Goal: Task Accomplishment & Management: Manage account settings

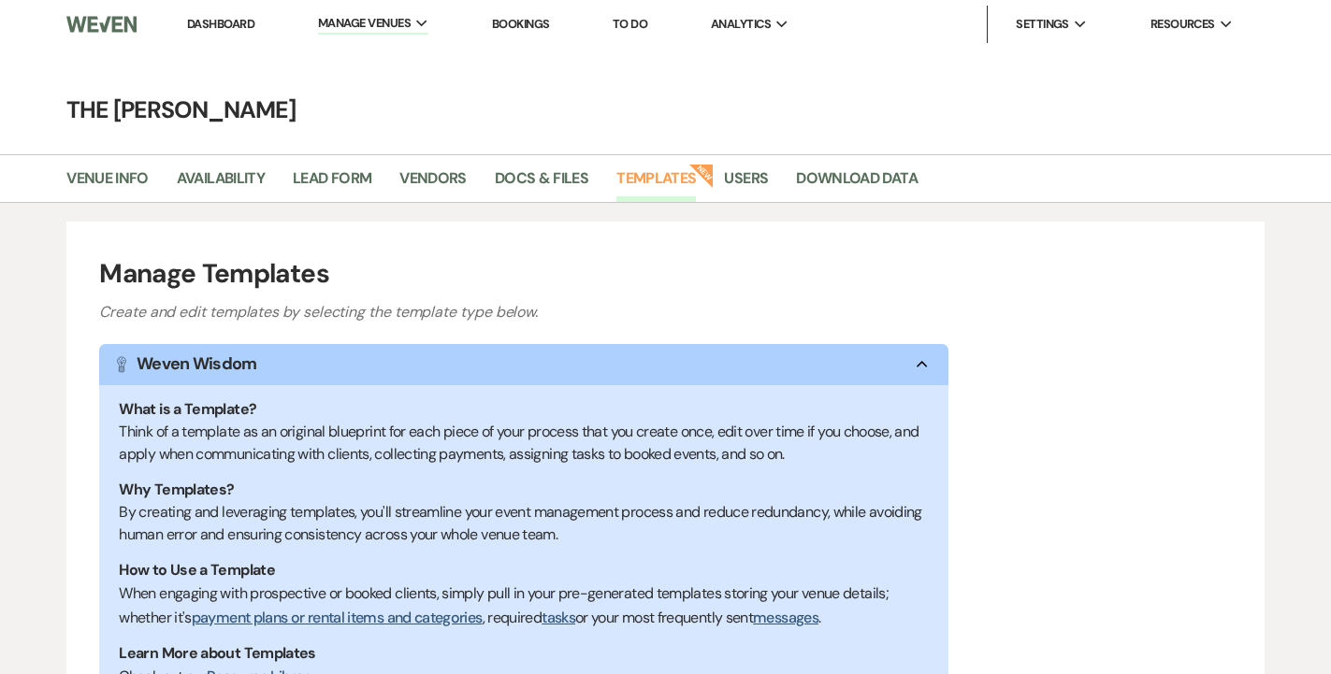
click at [228, 28] on link "Dashboard" at bounding box center [220, 24] width 67 height 16
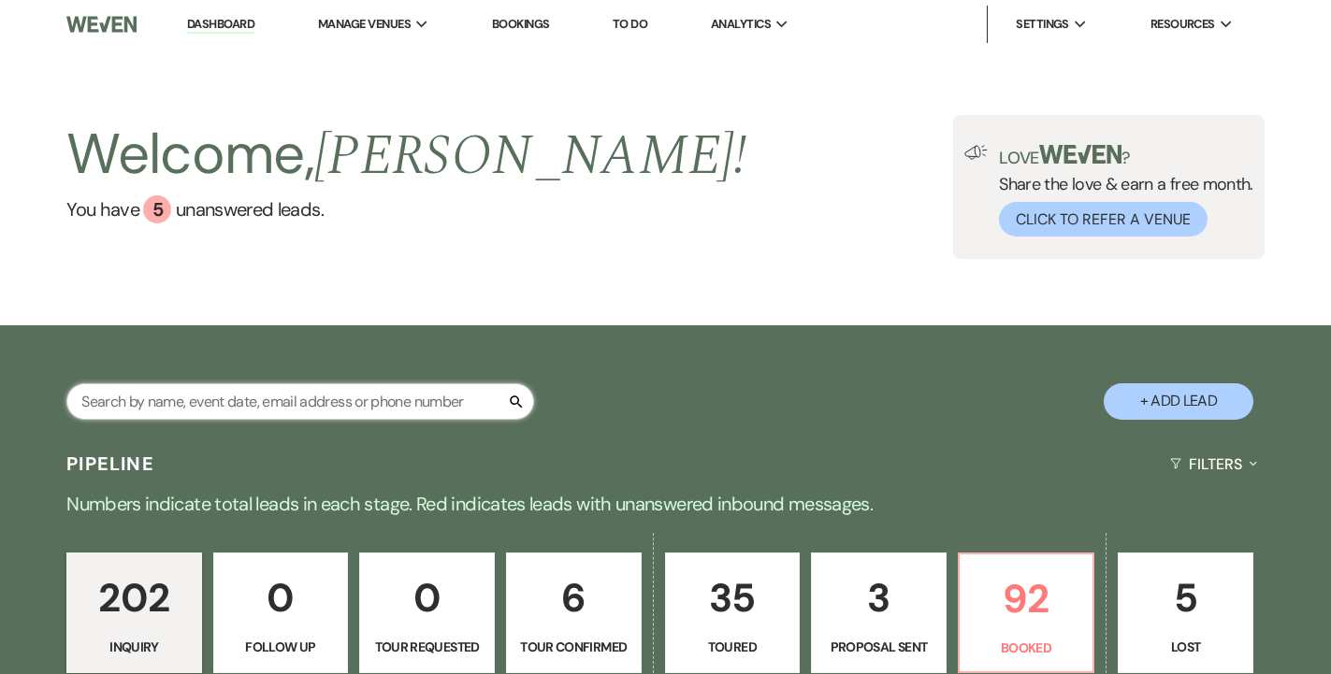
click at [304, 403] on input "text" at bounding box center [300, 402] width 468 height 36
type input "[PERSON_NAME]"
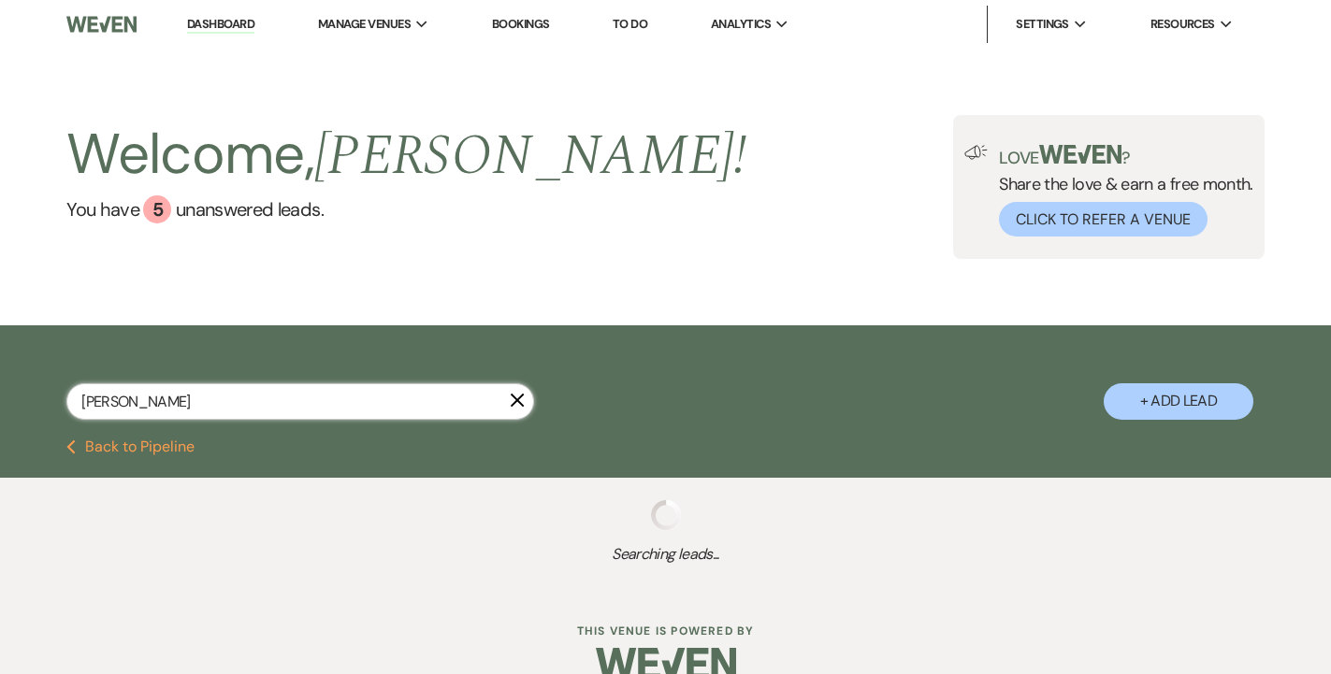
select select "6"
select select "8"
select select "11"
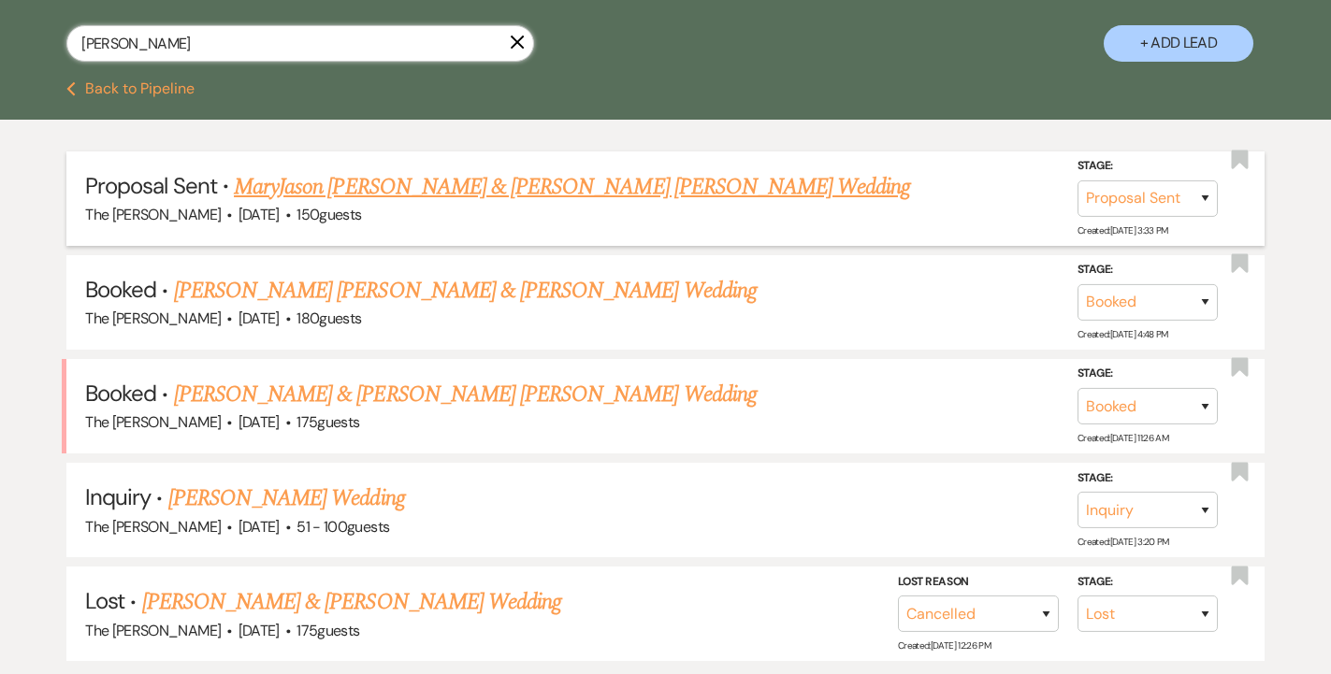
scroll to position [359, 0]
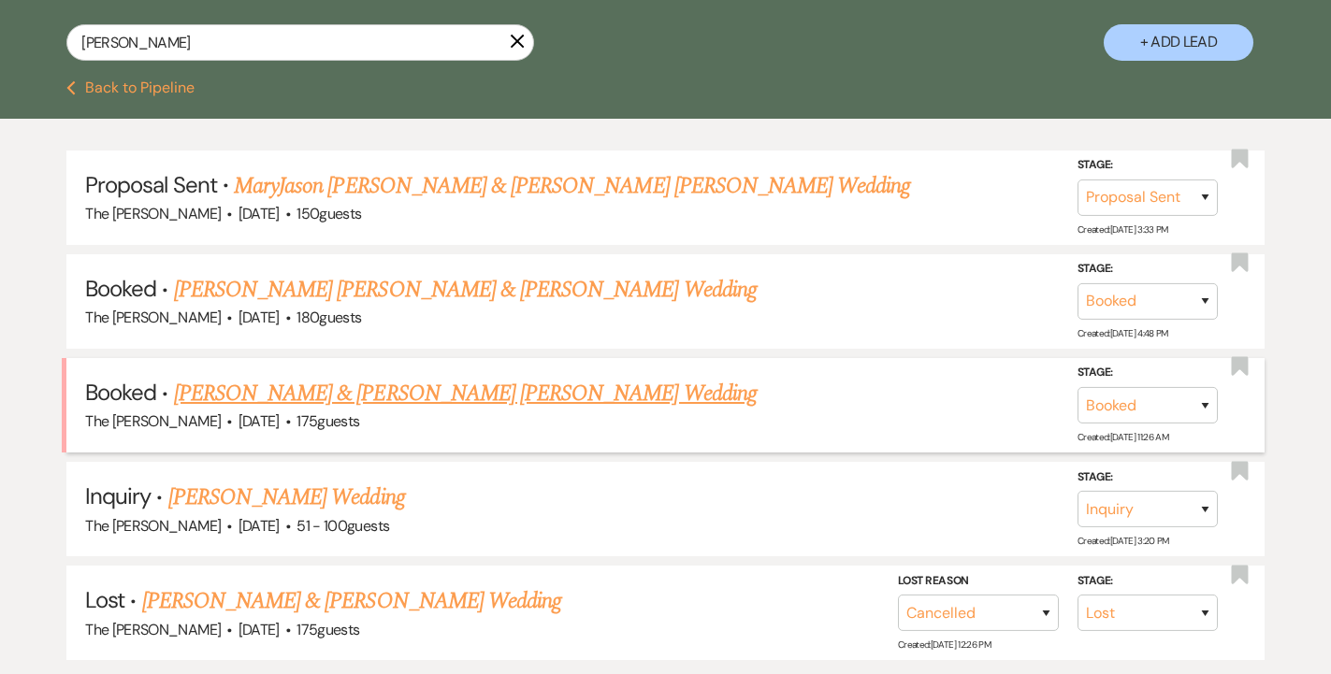
click at [404, 387] on link "[PERSON_NAME] & [PERSON_NAME] [PERSON_NAME] Wedding" at bounding box center [465, 394] width 583 height 34
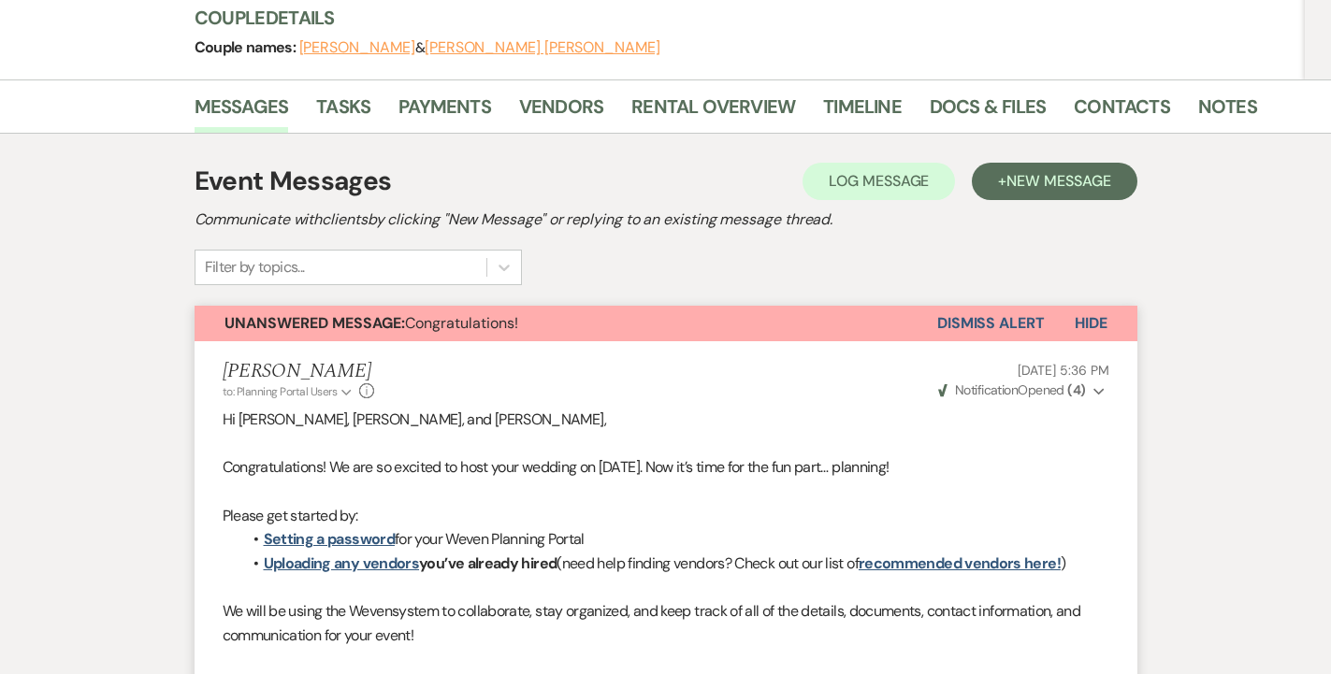
scroll to position [268, 0]
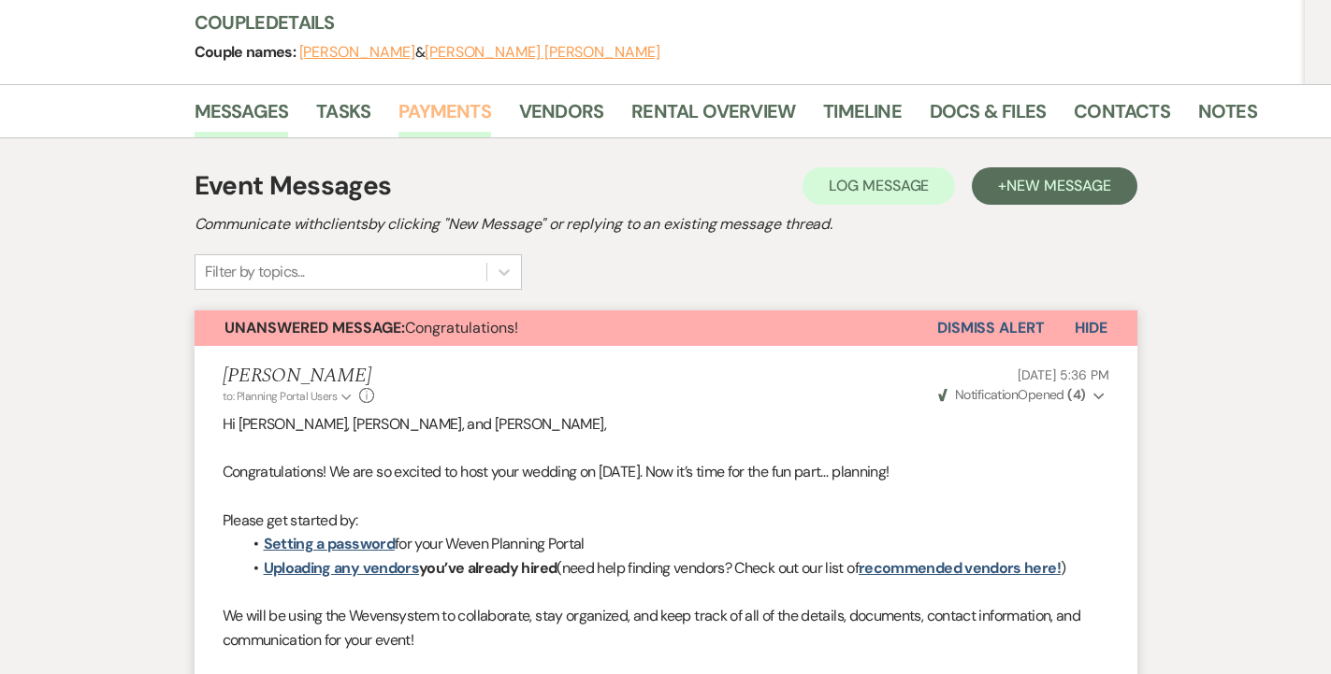
click at [424, 96] on link "Payments" at bounding box center [444, 116] width 93 height 41
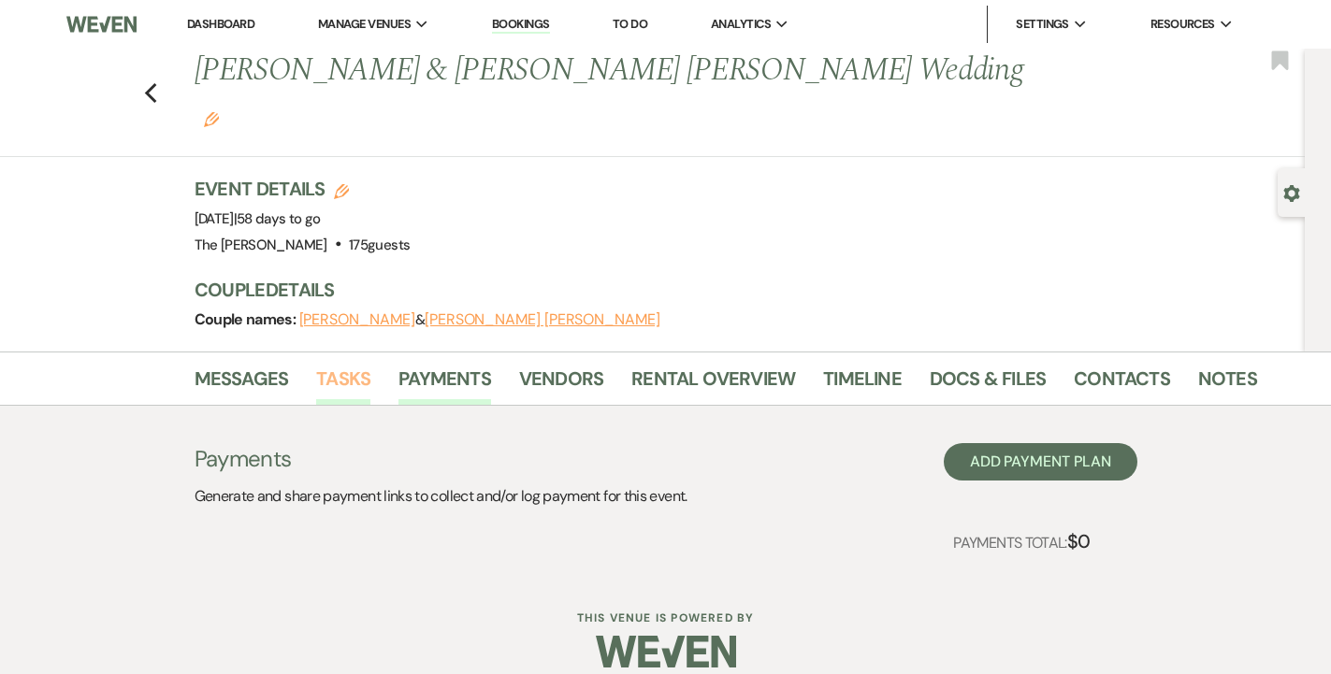
click at [331, 364] on link "Tasks" at bounding box center [343, 384] width 54 height 41
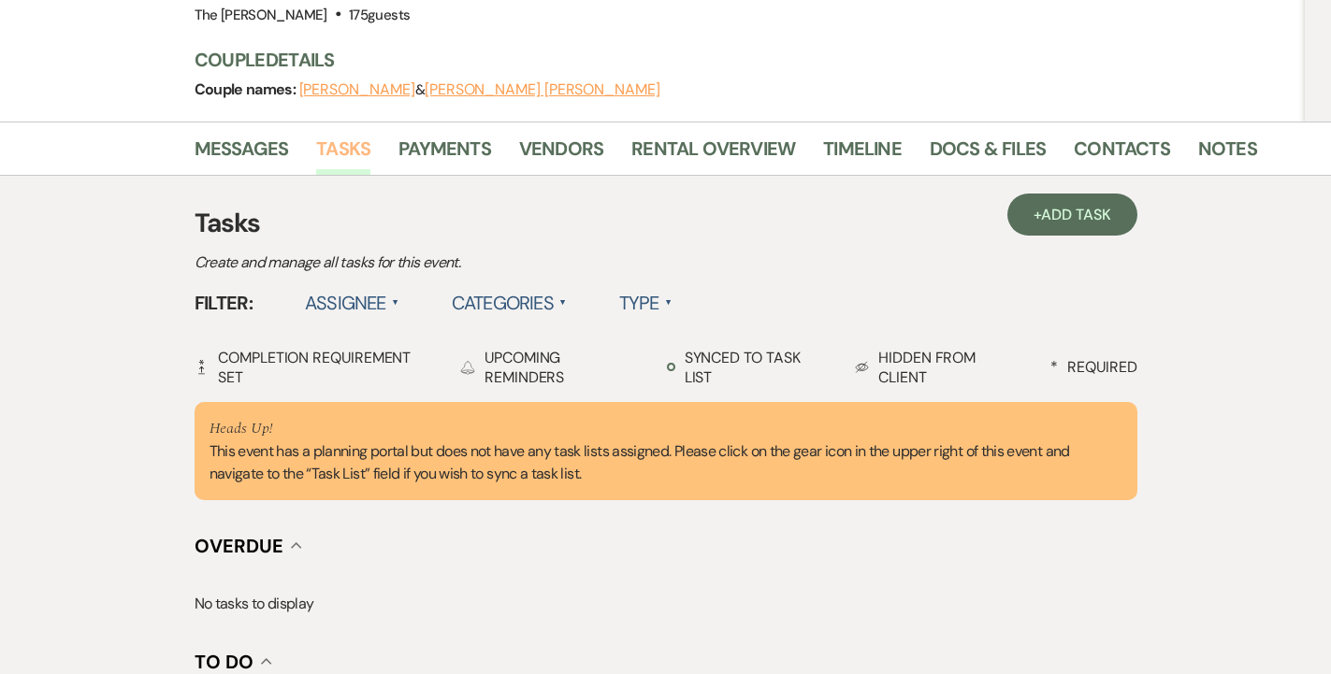
scroll to position [205, 0]
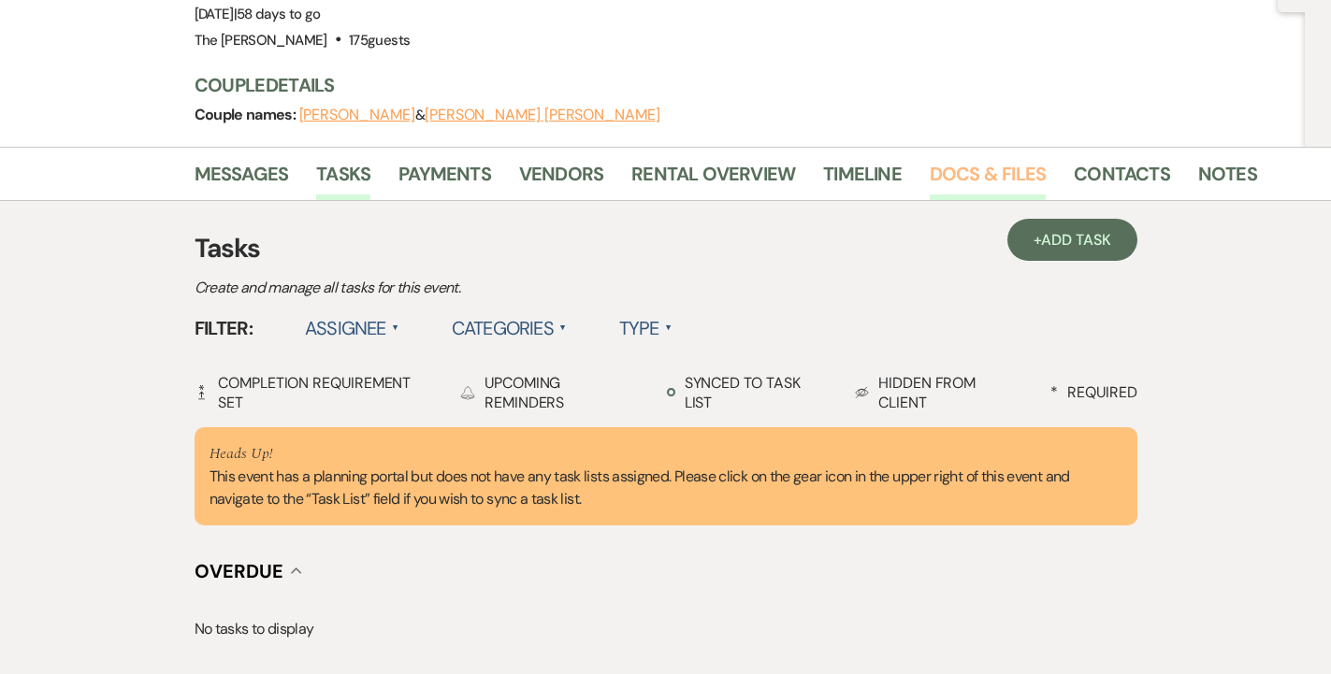
click at [957, 159] on link "Docs & Files" at bounding box center [988, 179] width 116 height 41
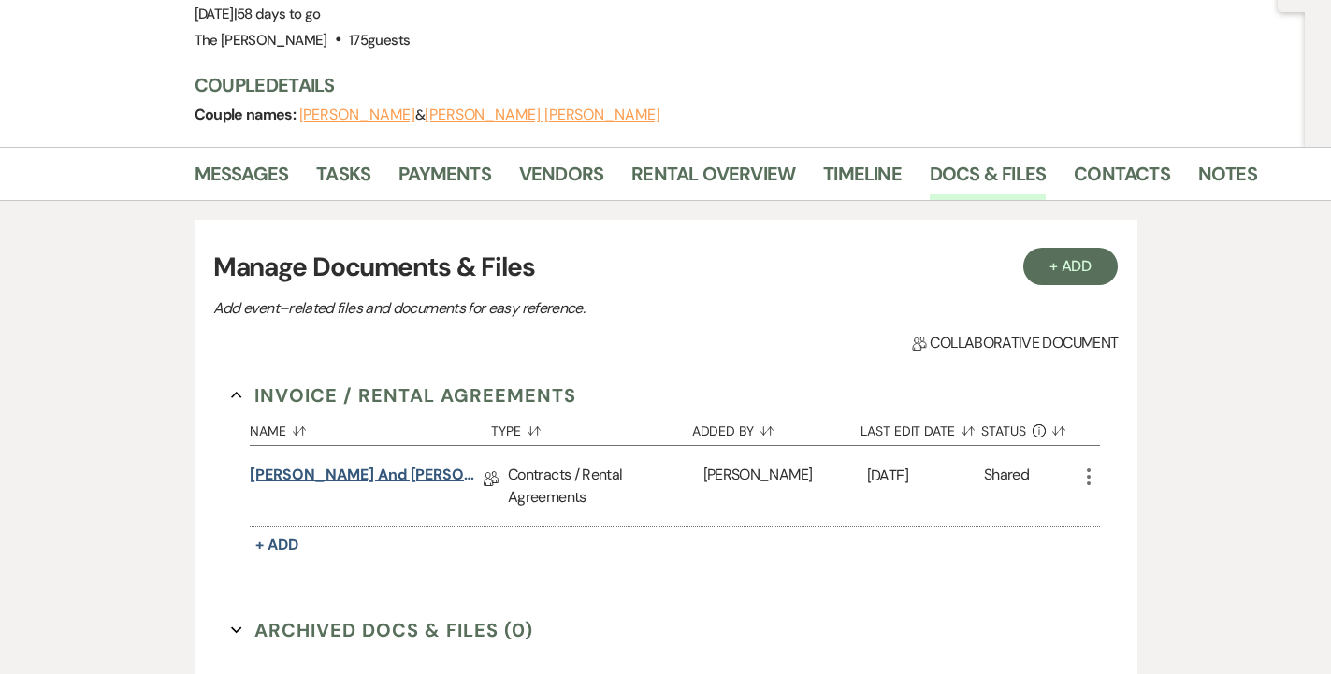
click at [443, 464] on link "[PERSON_NAME] and [PERSON_NAME] [PERSON_NAME] Rental Contract - The [PERSON_NAM…" at bounding box center [367, 478] width 234 height 29
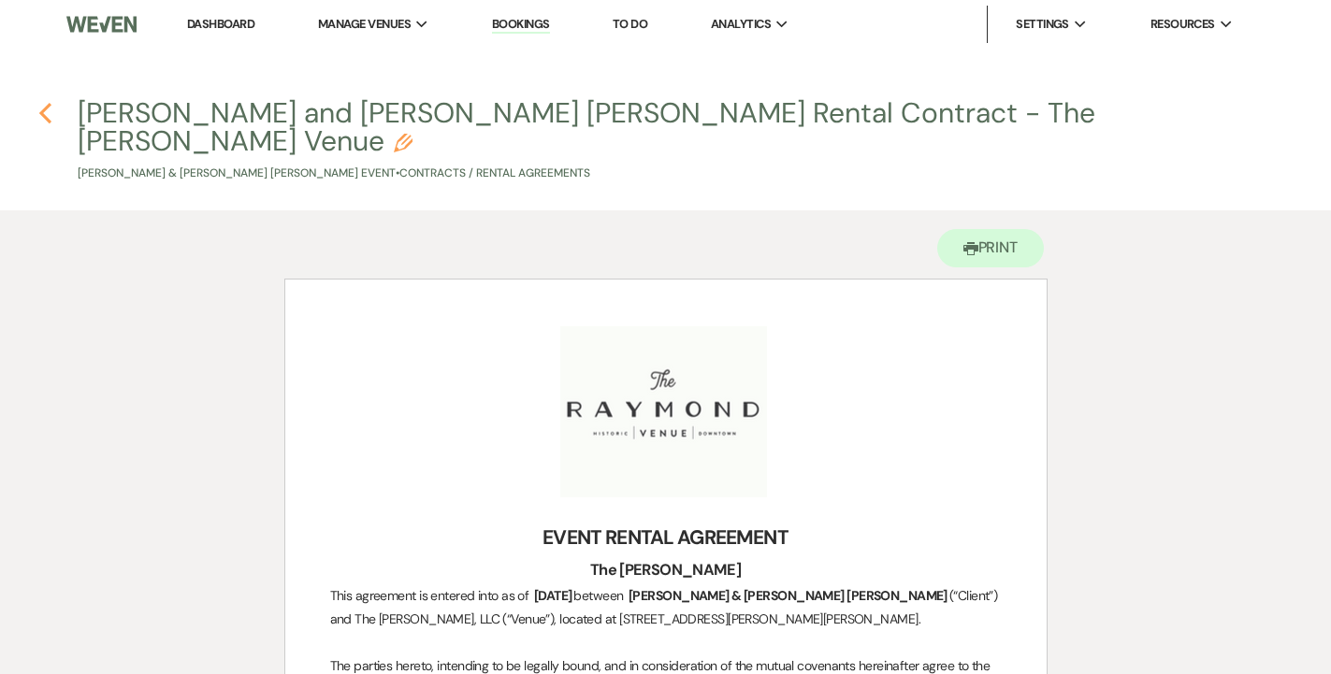
click at [48, 108] on use "button" at bounding box center [45, 113] width 12 height 21
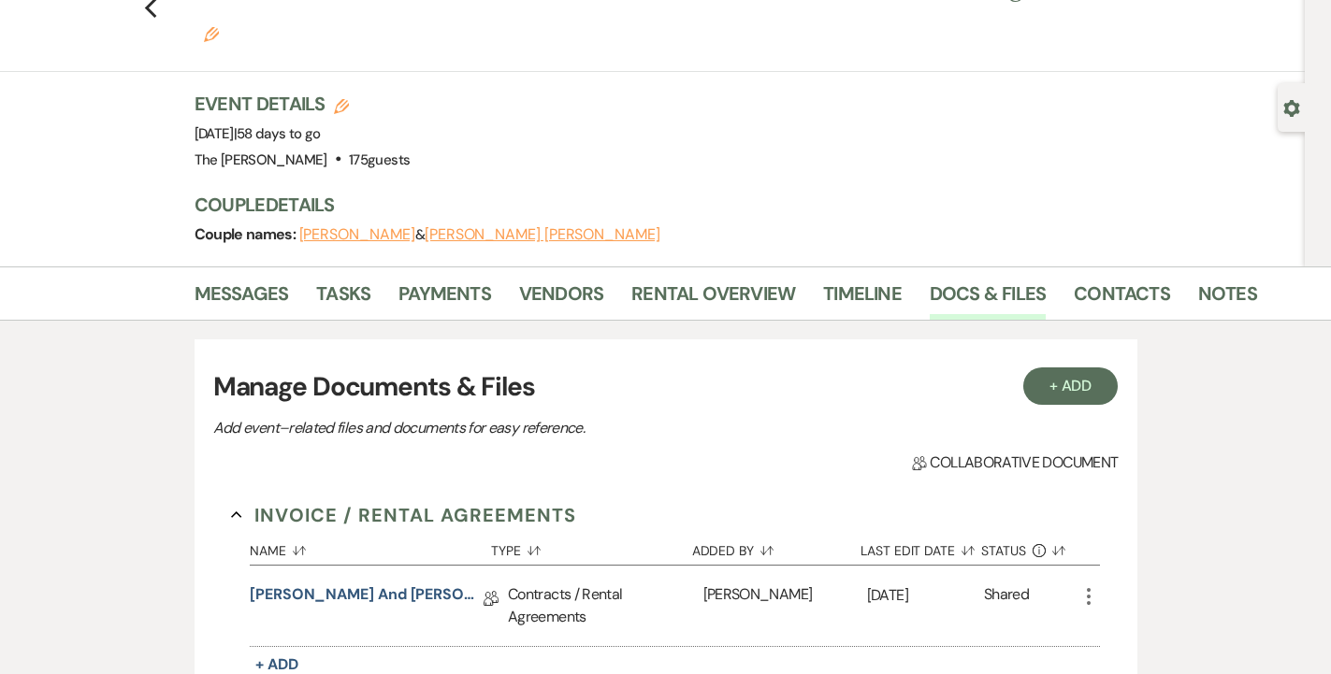
scroll to position [84, 0]
click at [769, 280] on link "Rental Overview" at bounding box center [713, 300] width 164 height 41
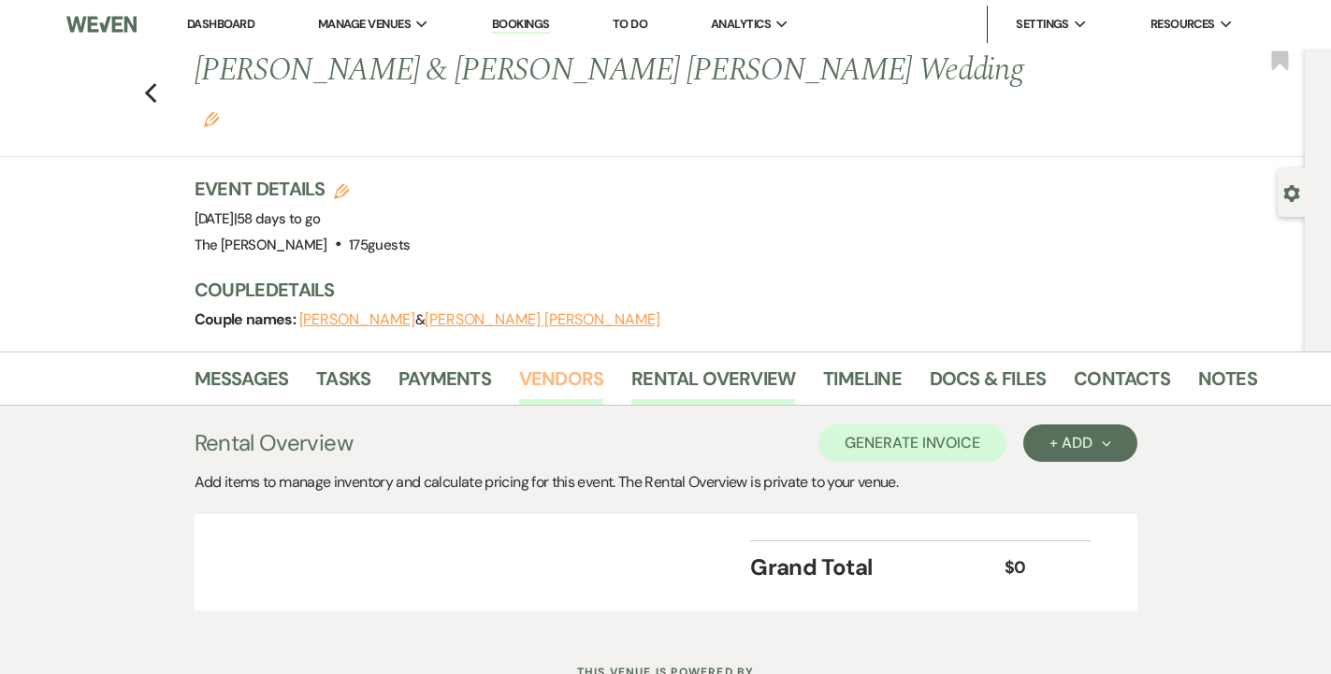
click at [586, 364] on link "Vendors" at bounding box center [561, 384] width 84 height 41
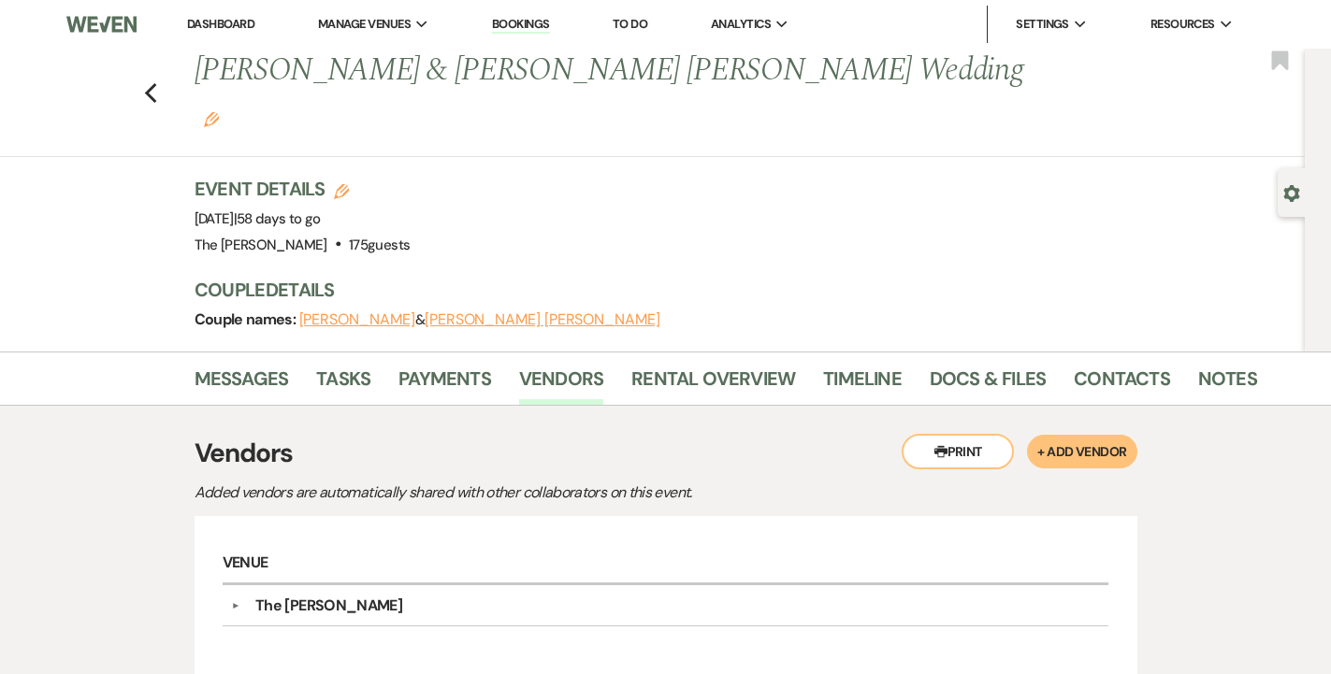
click at [226, 601] on button "▼" at bounding box center [235, 605] width 22 height 9
click at [415, 364] on link "Payments" at bounding box center [444, 384] width 93 height 41
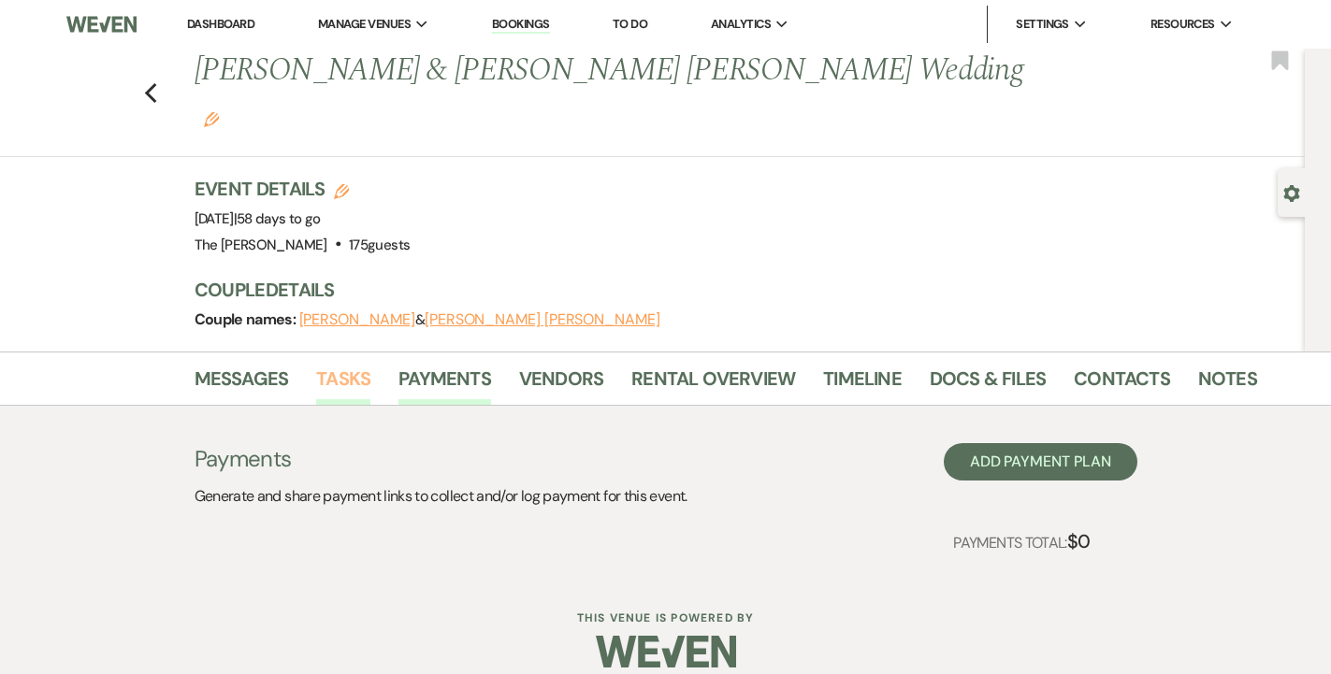
click at [347, 364] on link "Tasks" at bounding box center [343, 384] width 54 height 41
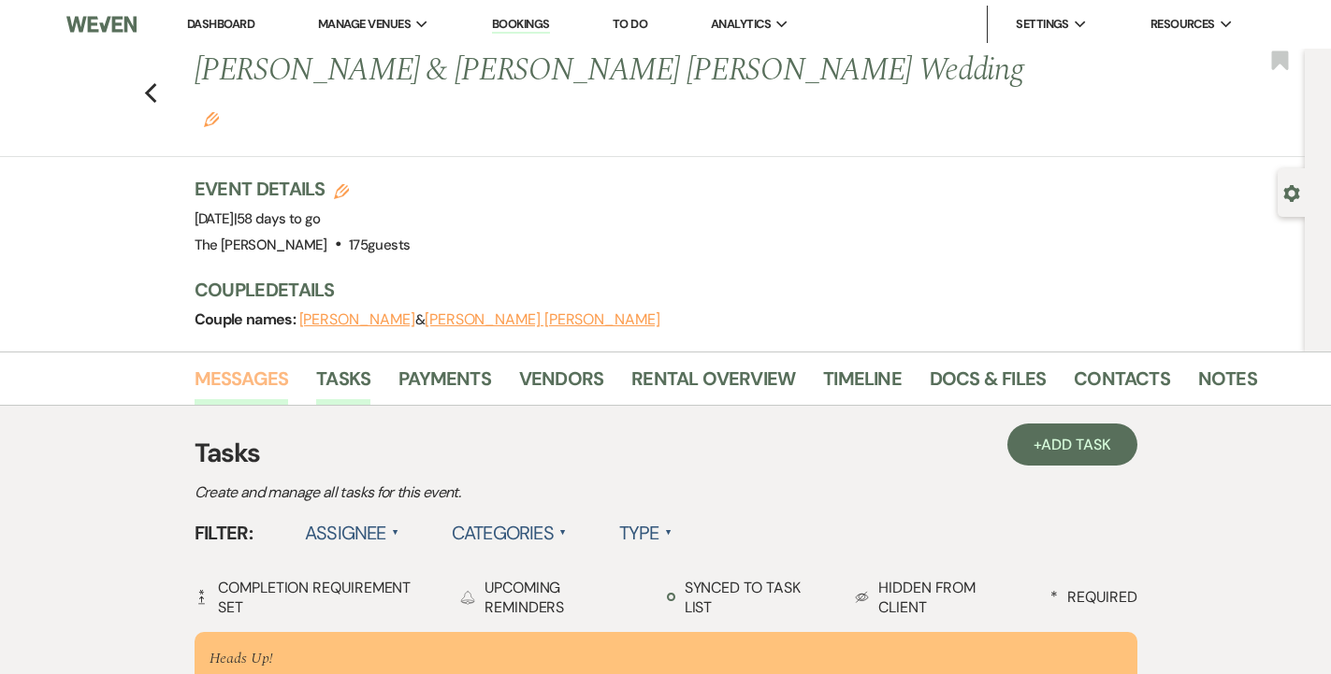
click at [242, 364] on link "Messages" at bounding box center [242, 384] width 94 height 41
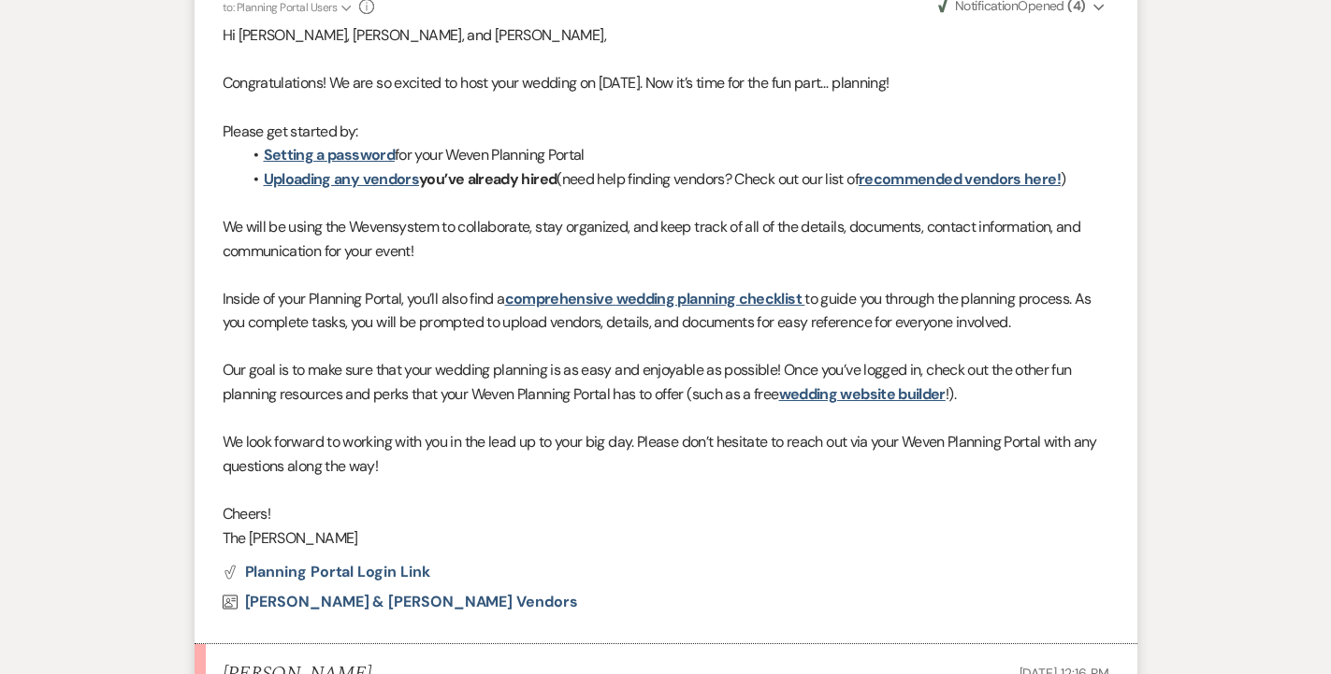
scroll to position [1011, 0]
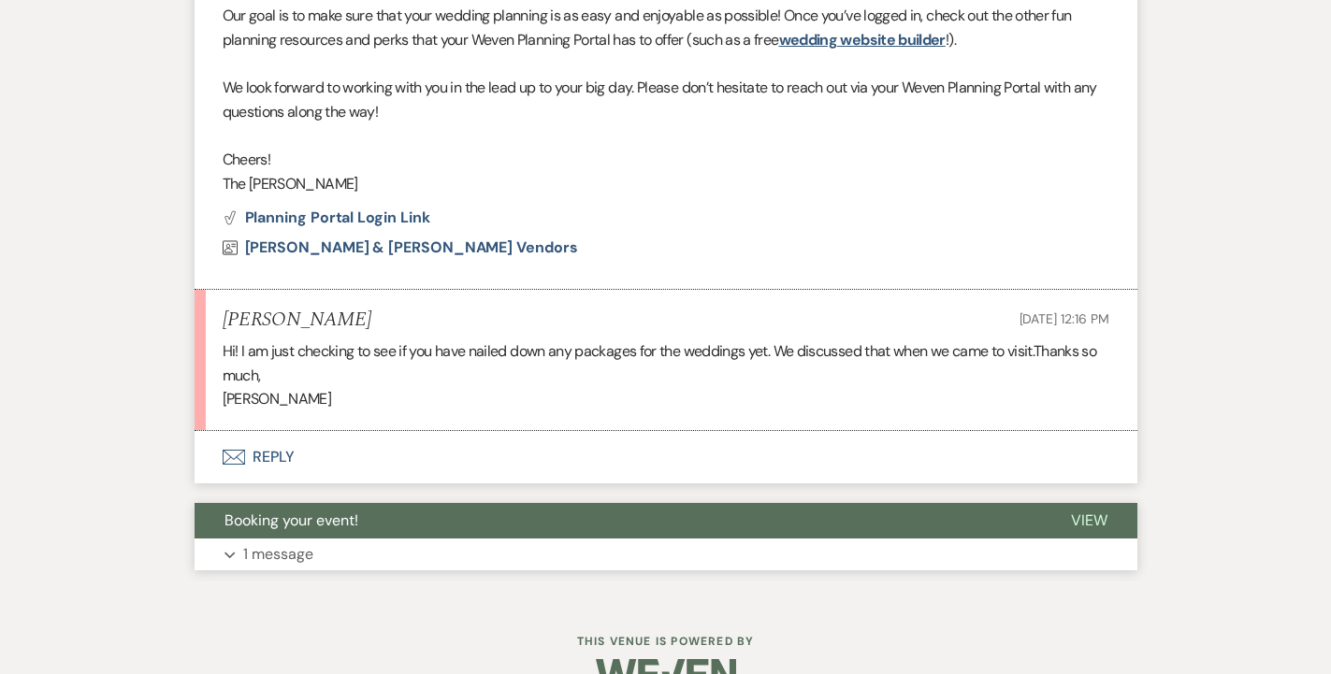
click at [396, 539] on button "Expand 1 message" at bounding box center [666, 555] width 943 height 32
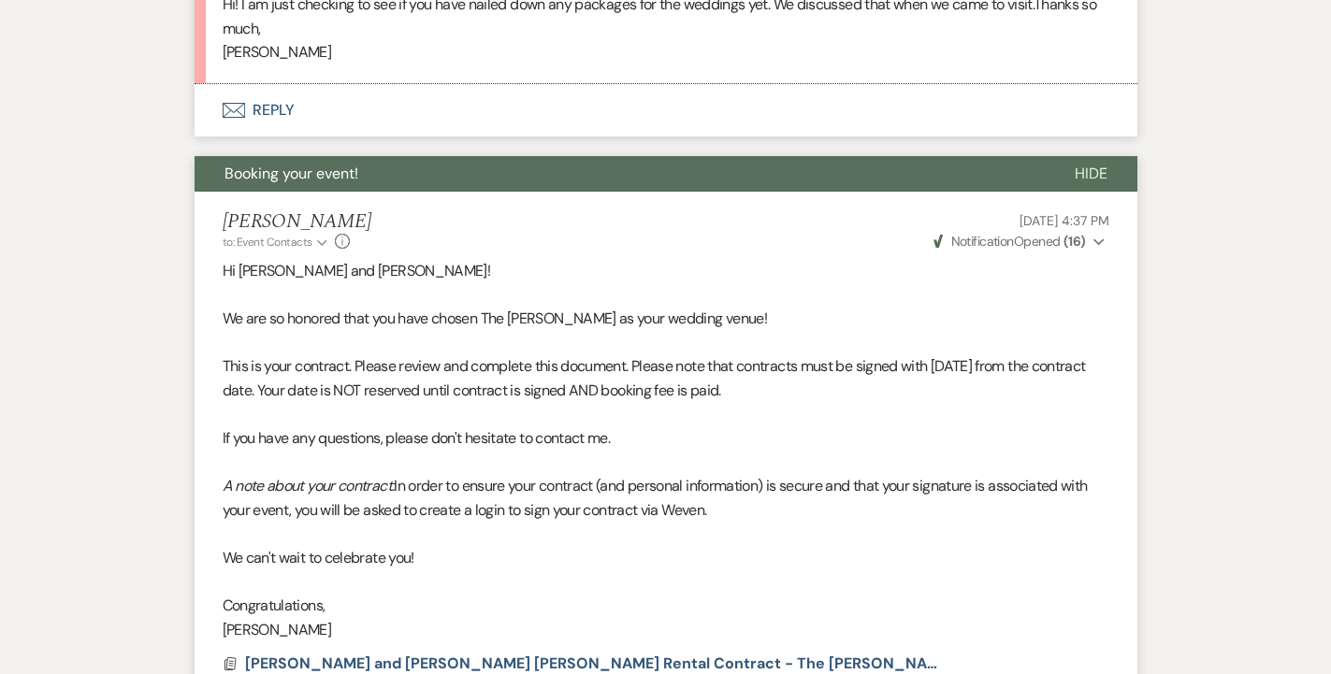
scroll to position [1546, 0]
